Goal: Task Accomplishment & Management: Use online tool/utility

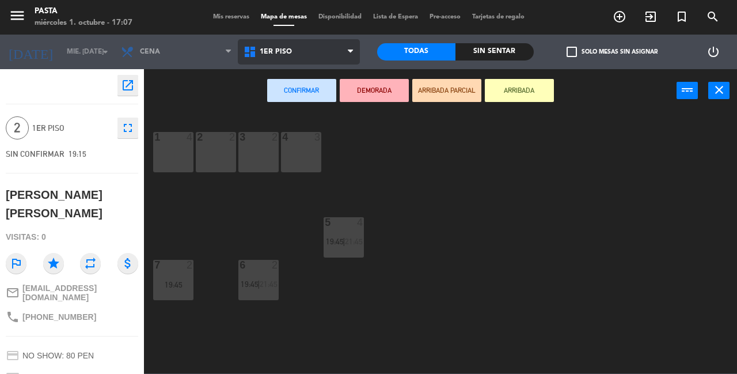
click at [336, 44] on span "1ER PISO" at bounding box center [299, 51] width 123 height 25
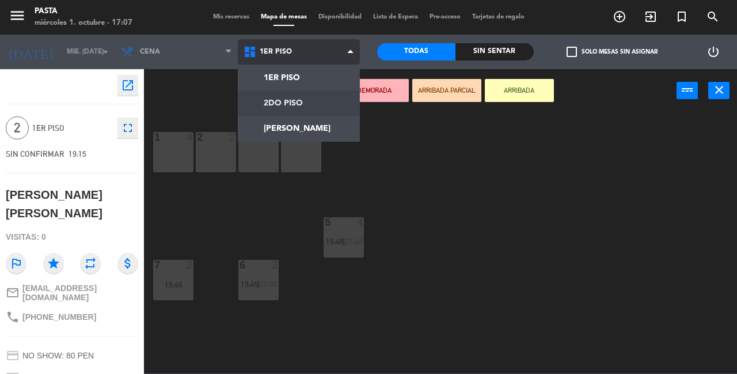
click at [333, 105] on ng-component "menu Pasta miércoles 1. octubre - 17:07 Mis reservas Mapa de mesas Disponibilid…" at bounding box center [368, 186] width 737 height 373
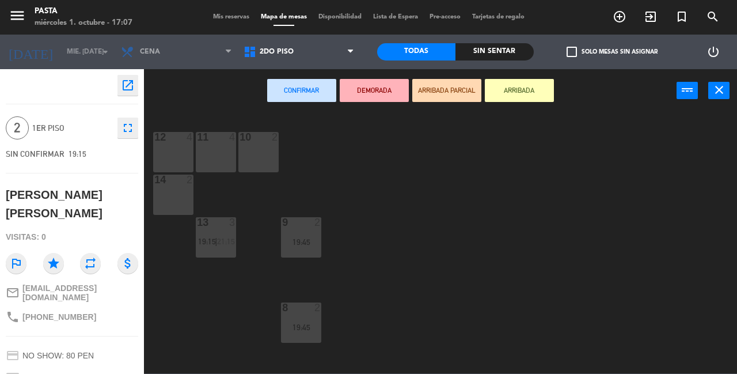
click at [260, 150] on div "10 2" at bounding box center [258, 152] width 40 height 40
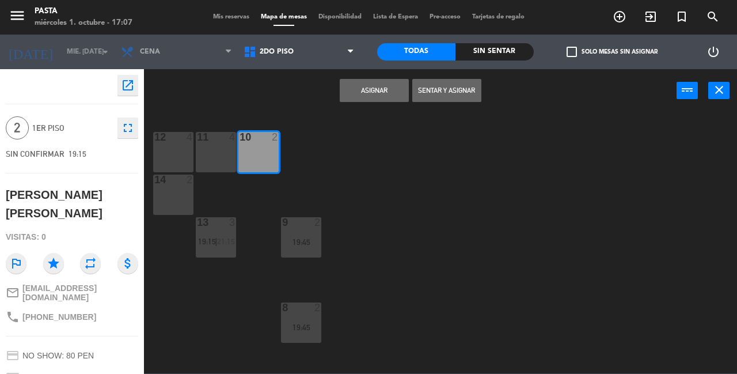
click at [358, 99] on button "Asignar" at bounding box center [374, 90] width 69 height 23
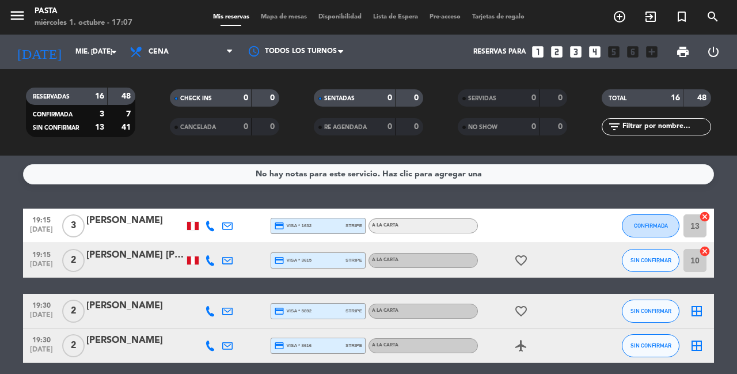
scroll to position [14, 0]
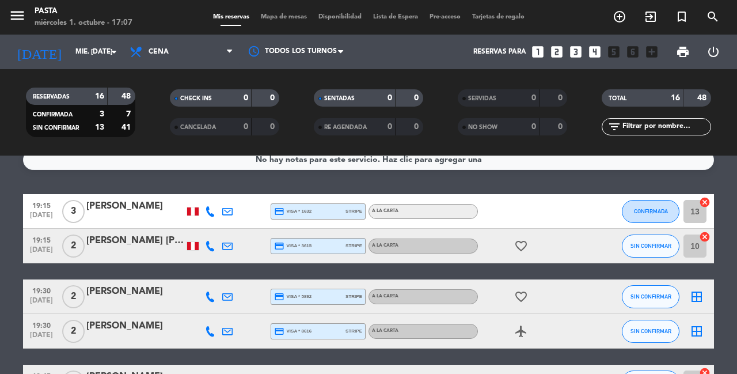
click at [698, 291] on icon "border_all" at bounding box center [697, 297] width 14 height 14
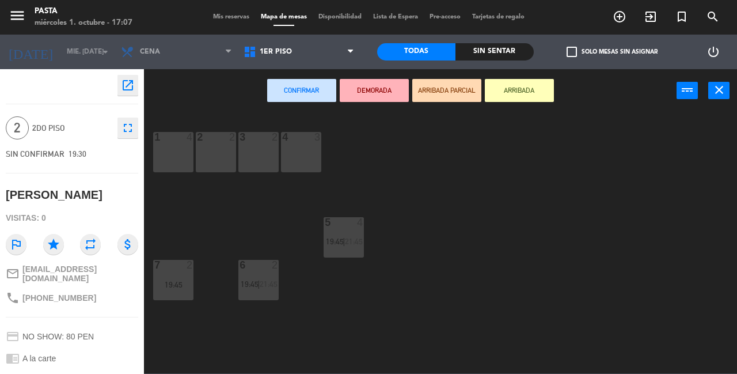
click at [298, 148] on div "4 3" at bounding box center [301, 152] width 40 height 40
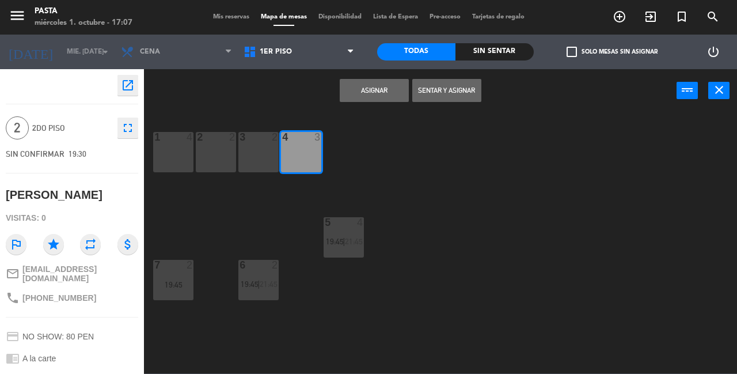
click at [361, 94] on button "Asignar" at bounding box center [374, 90] width 69 height 23
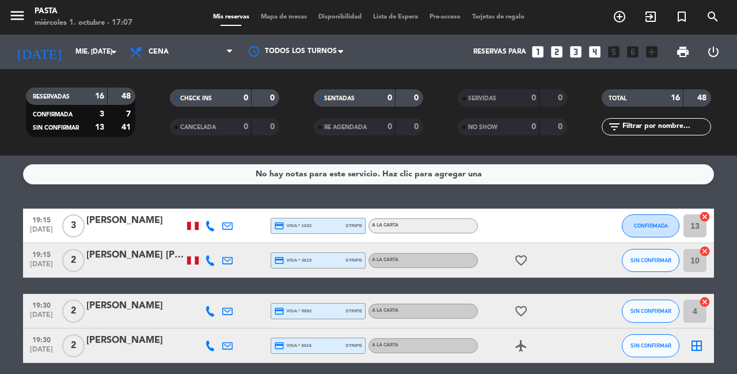
scroll to position [51, 0]
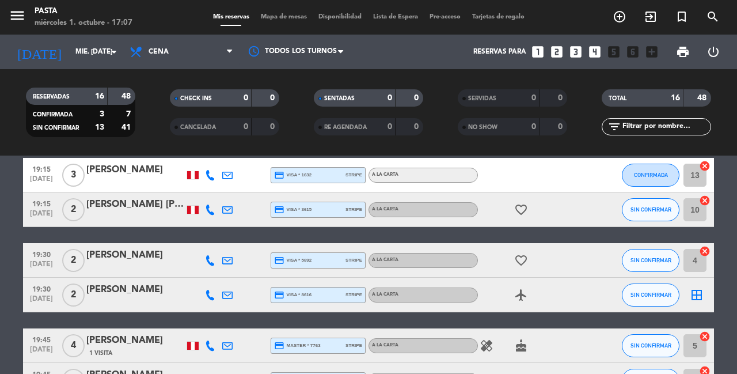
click at [697, 288] on icon "border_all" at bounding box center [697, 295] width 14 height 14
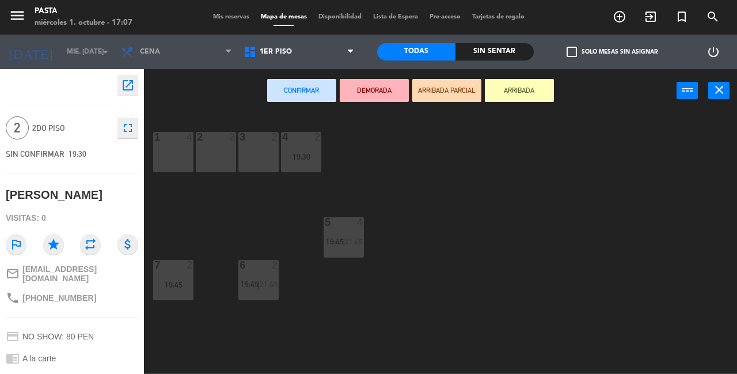
click at [261, 162] on div "3 2" at bounding box center [258, 152] width 40 height 40
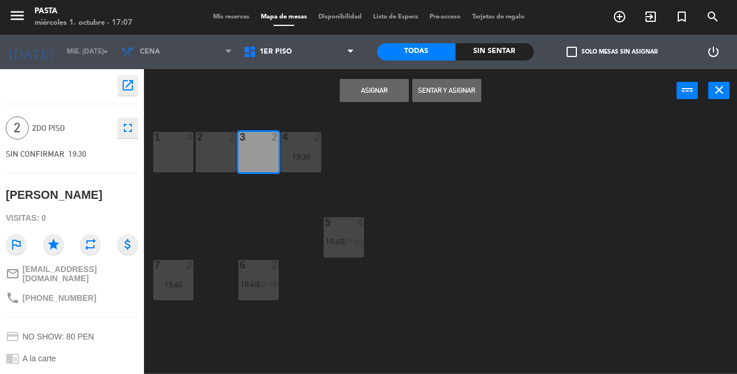
click at [348, 100] on button "Asignar" at bounding box center [374, 90] width 69 height 23
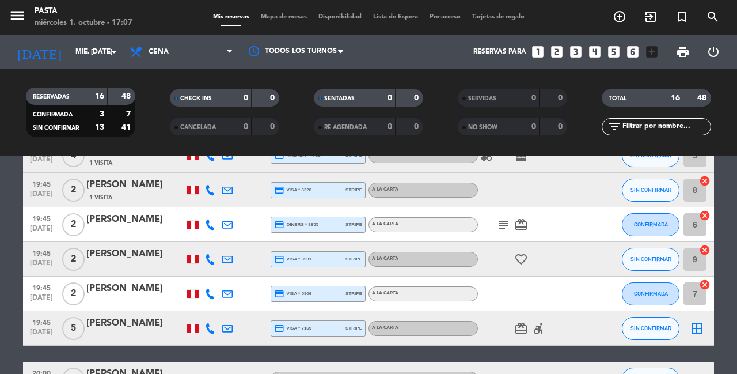
scroll to position [238, 0]
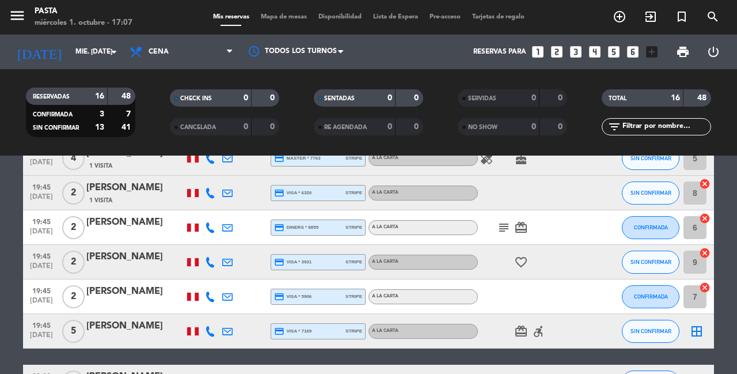
click at [695, 324] on icon "border_all" at bounding box center [697, 331] width 14 height 14
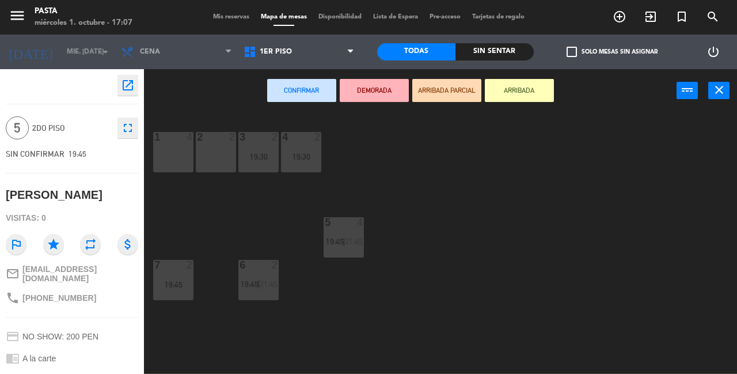
click at [185, 153] on div "1 4" at bounding box center [173, 152] width 40 height 40
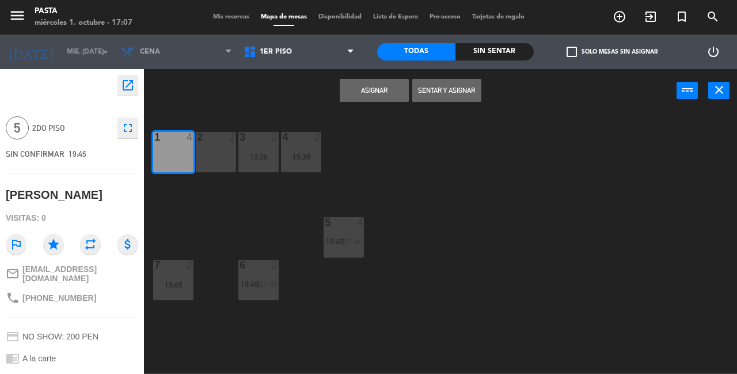
click at [208, 151] on div "2 2" at bounding box center [216, 152] width 40 height 40
click at [355, 97] on button "Asignar" at bounding box center [374, 90] width 69 height 23
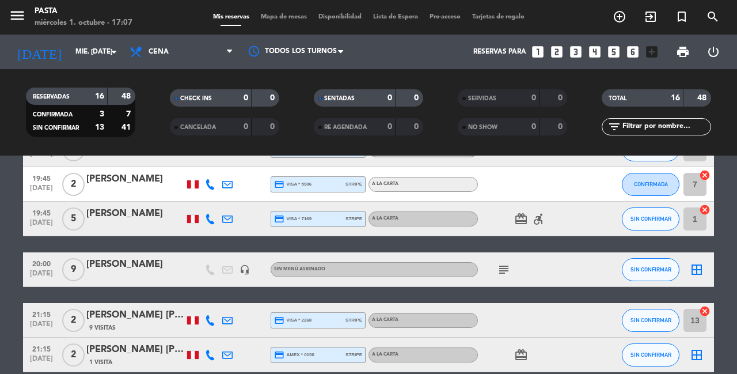
scroll to position [358, 0]
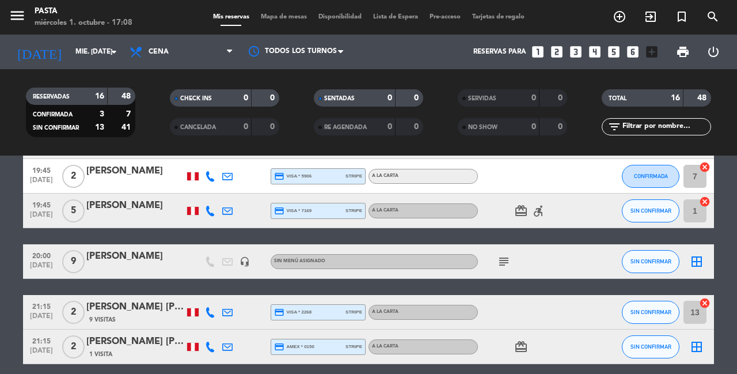
click at [701, 254] on icon "border_all" at bounding box center [697, 261] width 14 height 14
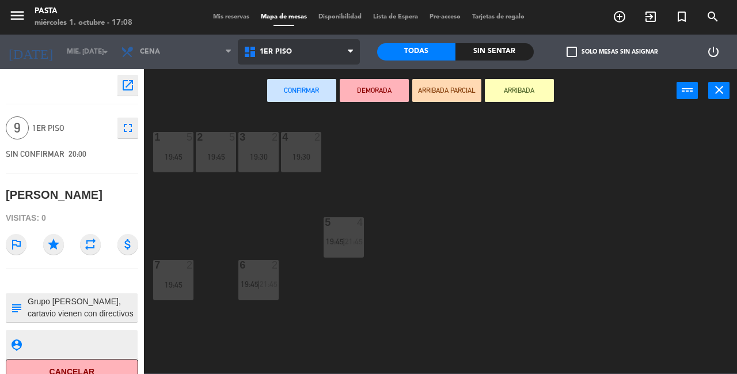
click at [297, 44] on span "1ER PISO" at bounding box center [299, 51] width 123 height 25
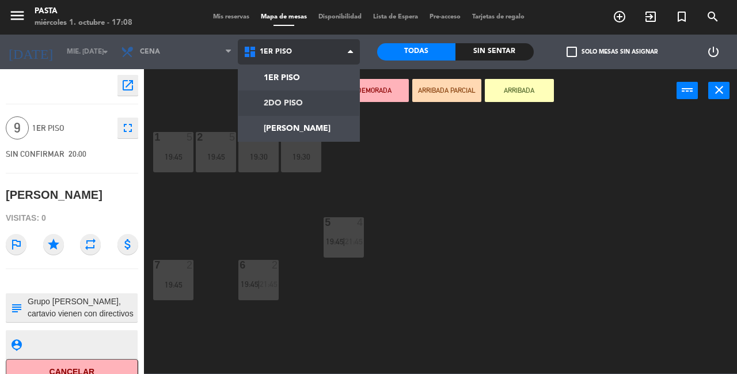
click at [313, 105] on ng-component "menu Pasta miércoles 1. octubre - 17:08 Mis reservas Mapa de mesas Disponibilid…" at bounding box center [368, 186] width 737 height 373
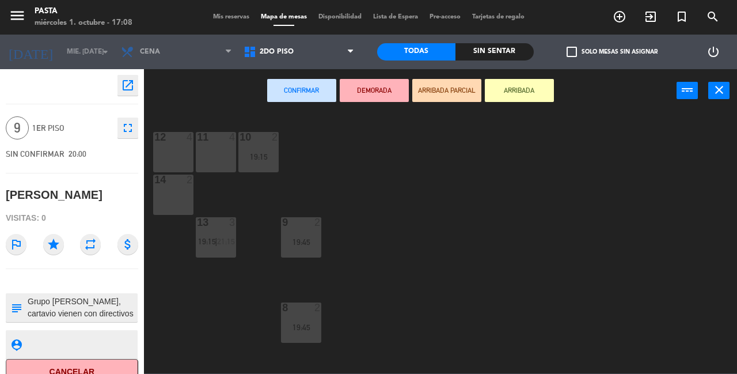
click at [206, 154] on div "11 4" at bounding box center [216, 152] width 40 height 40
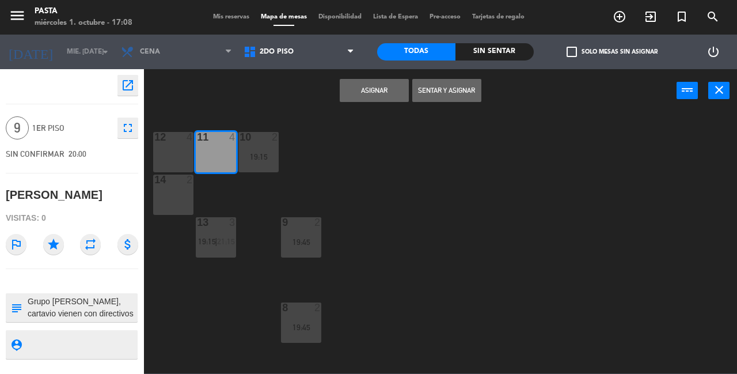
click at [181, 151] on div "12 4" at bounding box center [173, 152] width 40 height 40
click at [181, 193] on div "14 2" at bounding box center [173, 194] width 40 height 40
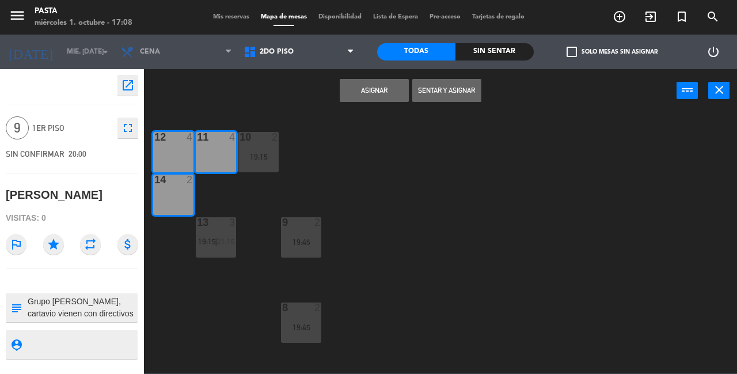
click at [384, 98] on button "Asignar" at bounding box center [374, 90] width 69 height 23
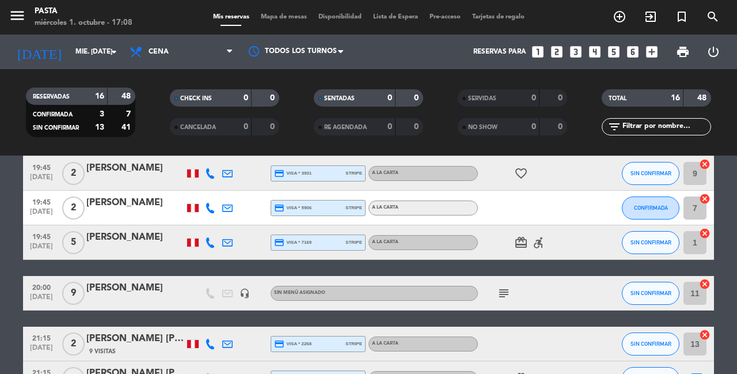
scroll to position [332, 0]
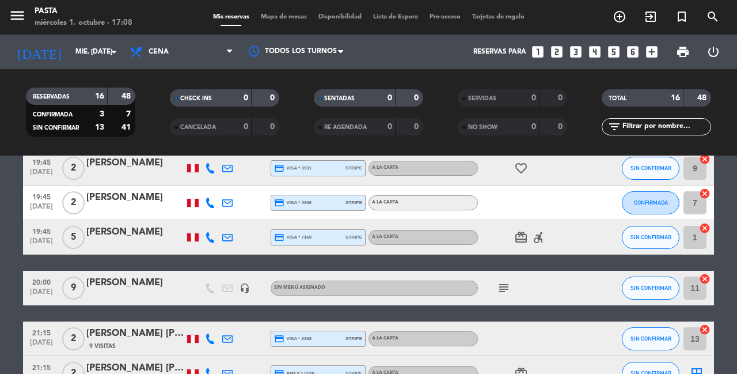
click at [501, 282] on div "subject" at bounding box center [530, 288] width 104 height 34
click at [501, 281] on icon "subject" at bounding box center [504, 288] width 14 height 14
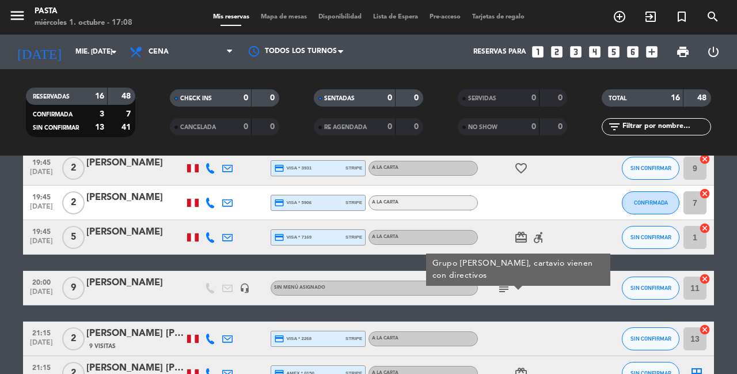
click at [522, 301] on div "19:15 [DATE] 3 [PERSON_NAME] credit_card visa * 1632 stripe A la carta CONFIRMA…" at bounding box center [368, 201] width 691 height 649
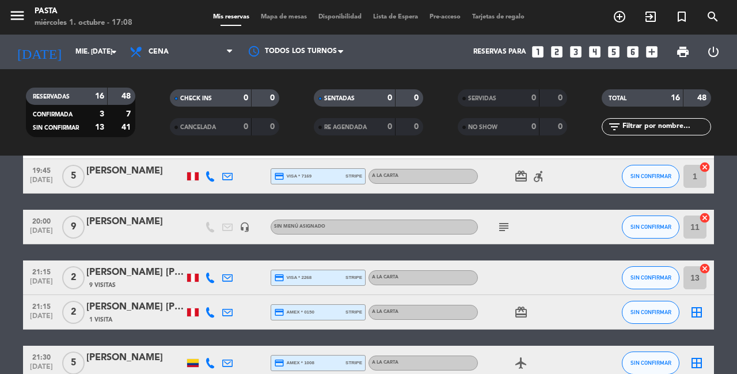
scroll to position [393, 0]
click at [697, 305] on icon "border_all" at bounding box center [697, 312] width 14 height 14
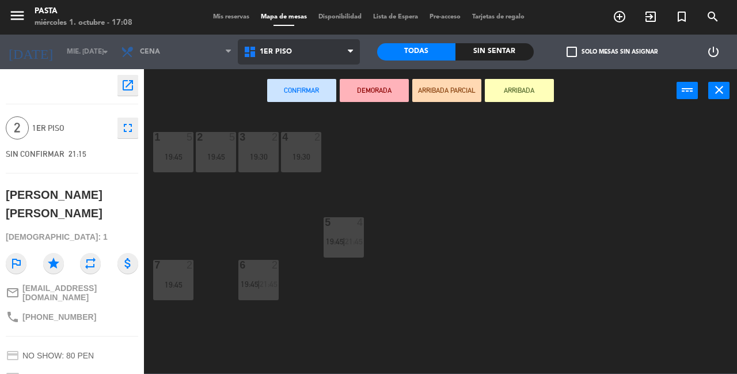
click at [321, 51] on span "1ER PISO" at bounding box center [299, 51] width 123 height 25
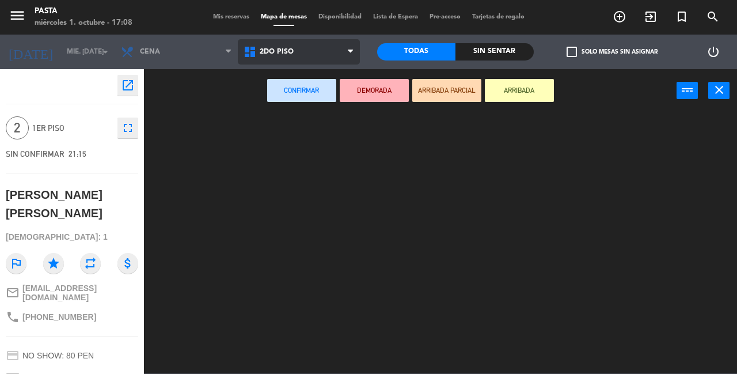
click at [314, 105] on ng-component "menu Pasta miércoles 1. octubre - 17:08 Mis reservas Mapa de mesas Disponibilid…" at bounding box center [368, 186] width 737 height 373
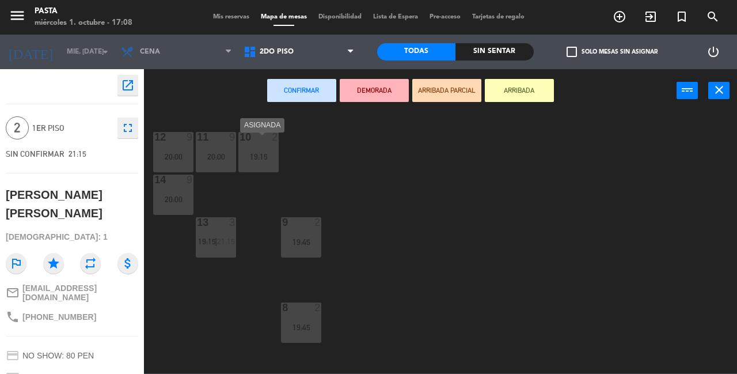
click at [256, 161] on div "10 2 19:15" at bounding box center [258, 152] width 40 height 40
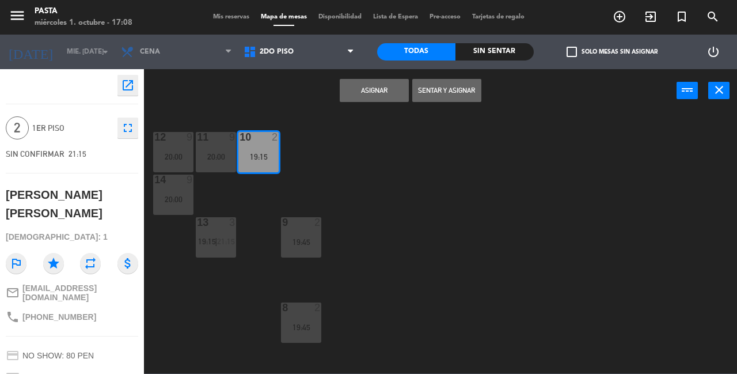
click at [363, 92] on button "Asignar" at bounding box center [374, 90] width 69 height 23
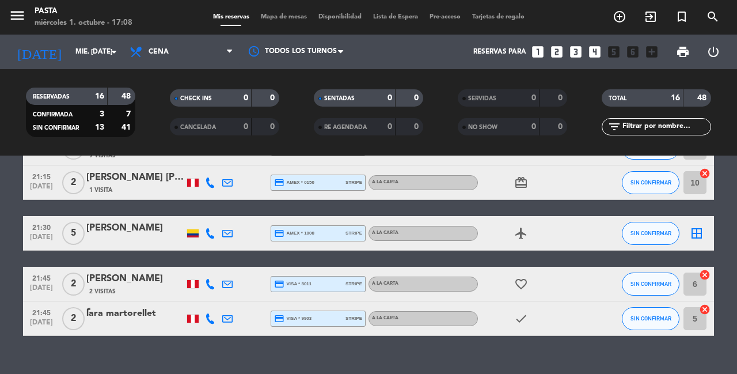
scroll to position [522, 0]
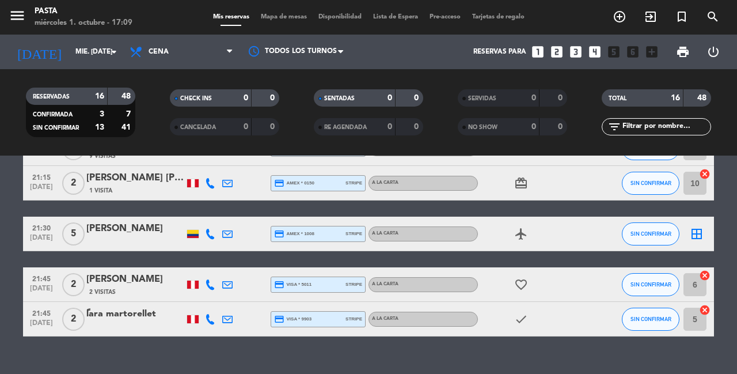
click at [701, 227] on icon "border_all" at bounding box center [697, 234] width 14 height 14
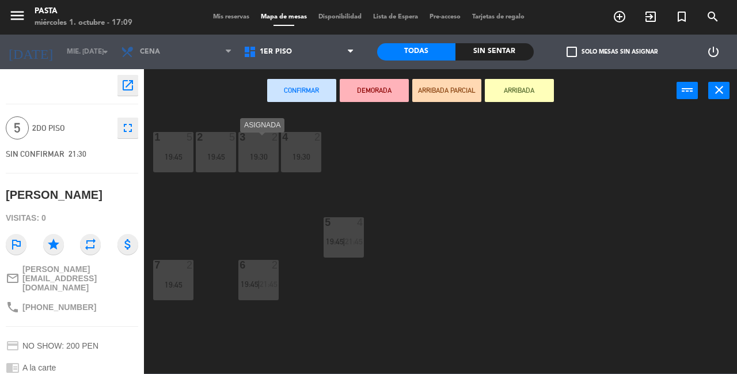
click at [270, 158] on div "19:30" at bounding box center [258, 157] width 40 height 8
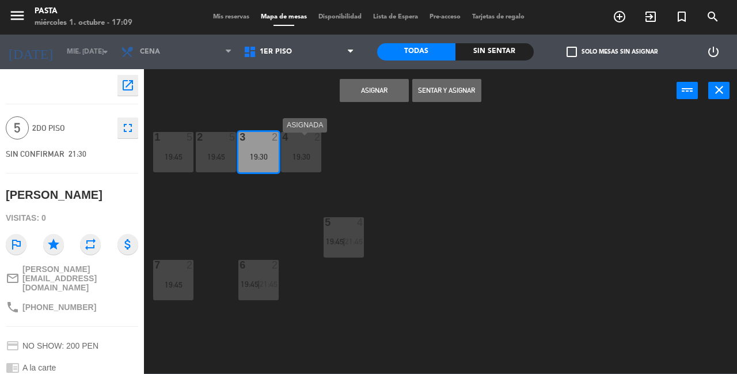
click at [297, 158] on div "19:30" at bounding box center [301, 157] width 40 height 8
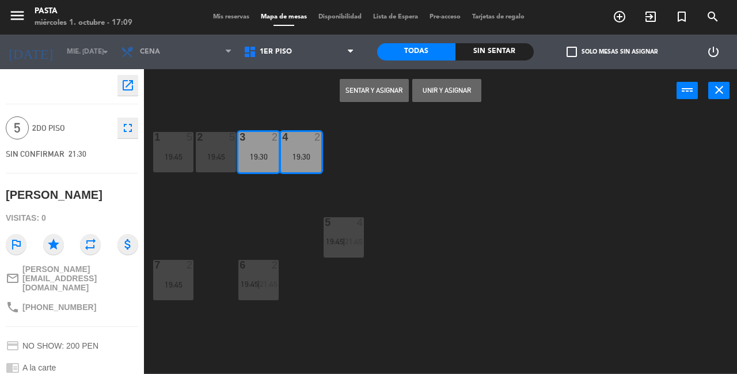
click at [454, 90] on button "Unir y asignar" at bounding box center [446, 90] width 69 height 23
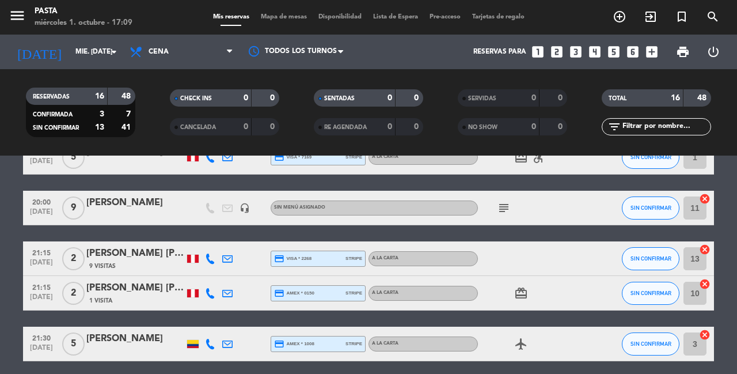
scroll to position [399, 0]
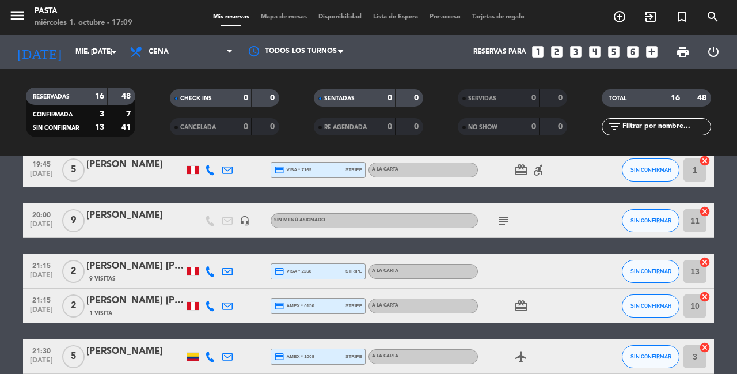
click at [694, 216] on input "11" at bounding box center [694, 220] width 23 height 23
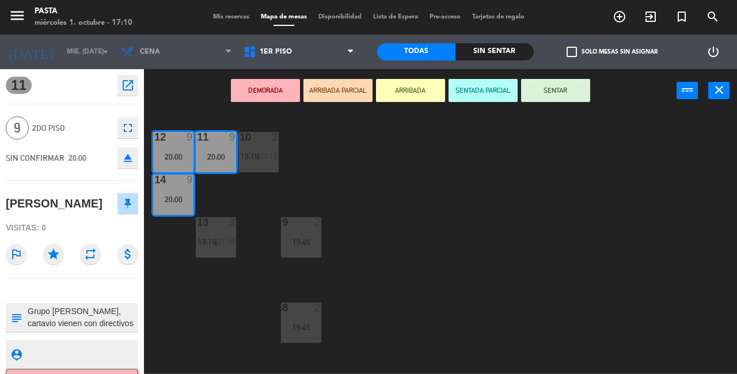
click at [157, 282] on div "10 2 19:15 | 21:15 11 9 20:00 12 9 20:00 14 9 20:00 9 2 19:45 13 3 19:15 | 21:1…" at bounding box center [443, 242] width 585 height 261
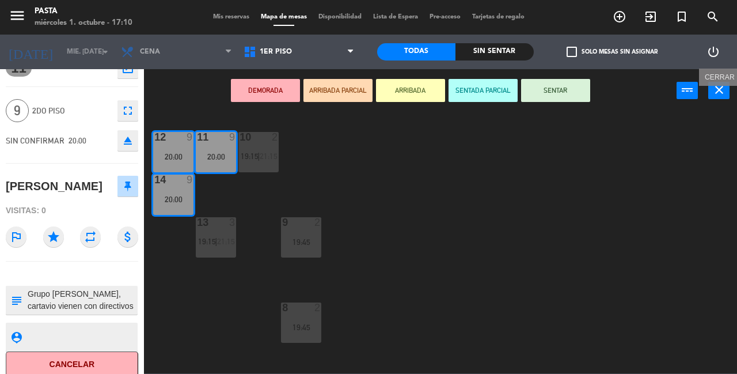
click at [717, 94] on icon "close" at bounding box center [719, 90] width 14 height 14
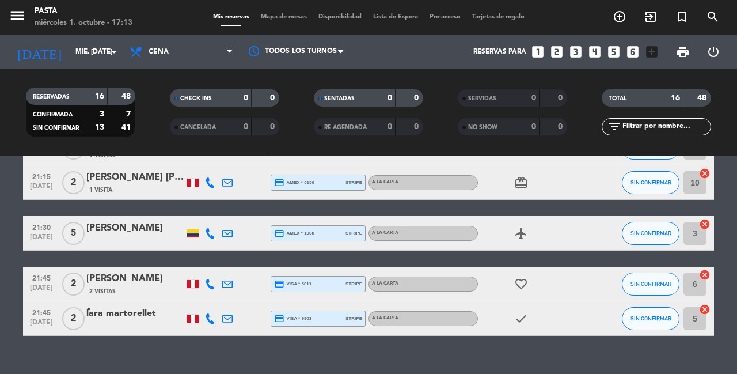
scroll to position [522, 0]
